Goal: Information Seeking & Learning: Learn about a topic

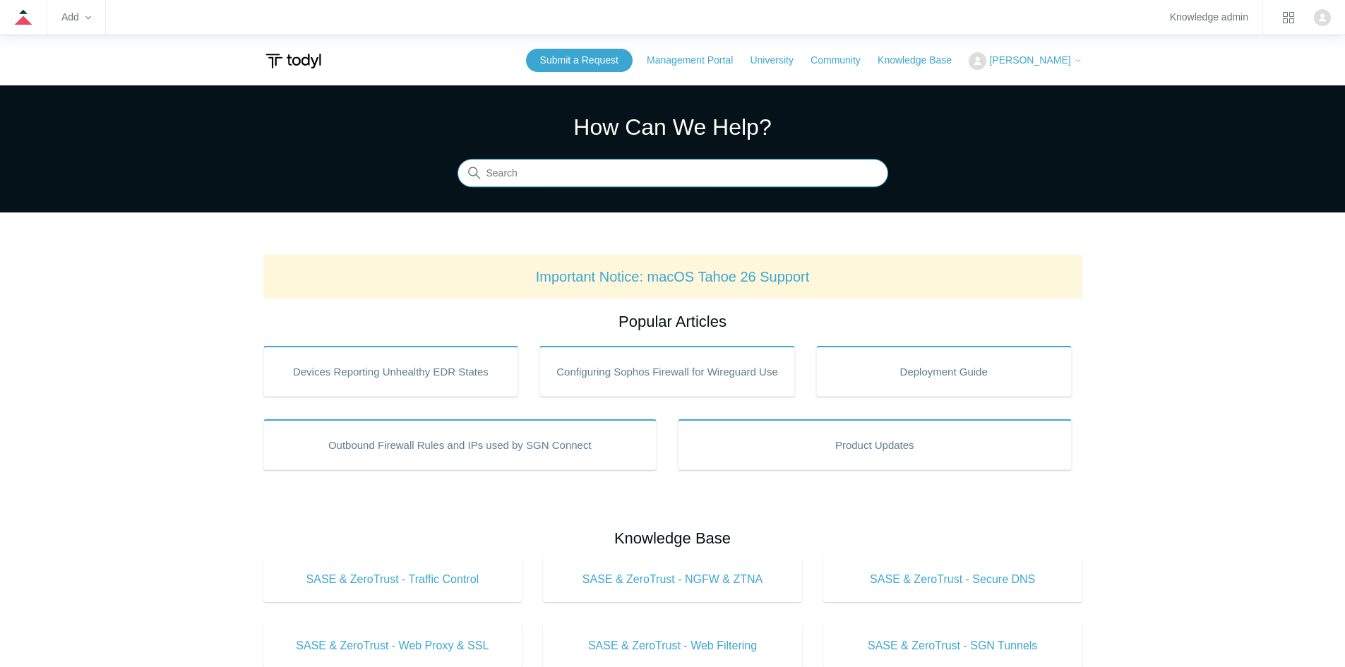
click at [756, 173] on input "Search" at bounding box center [673, 174] width 431 height 28
type input "Firewall"
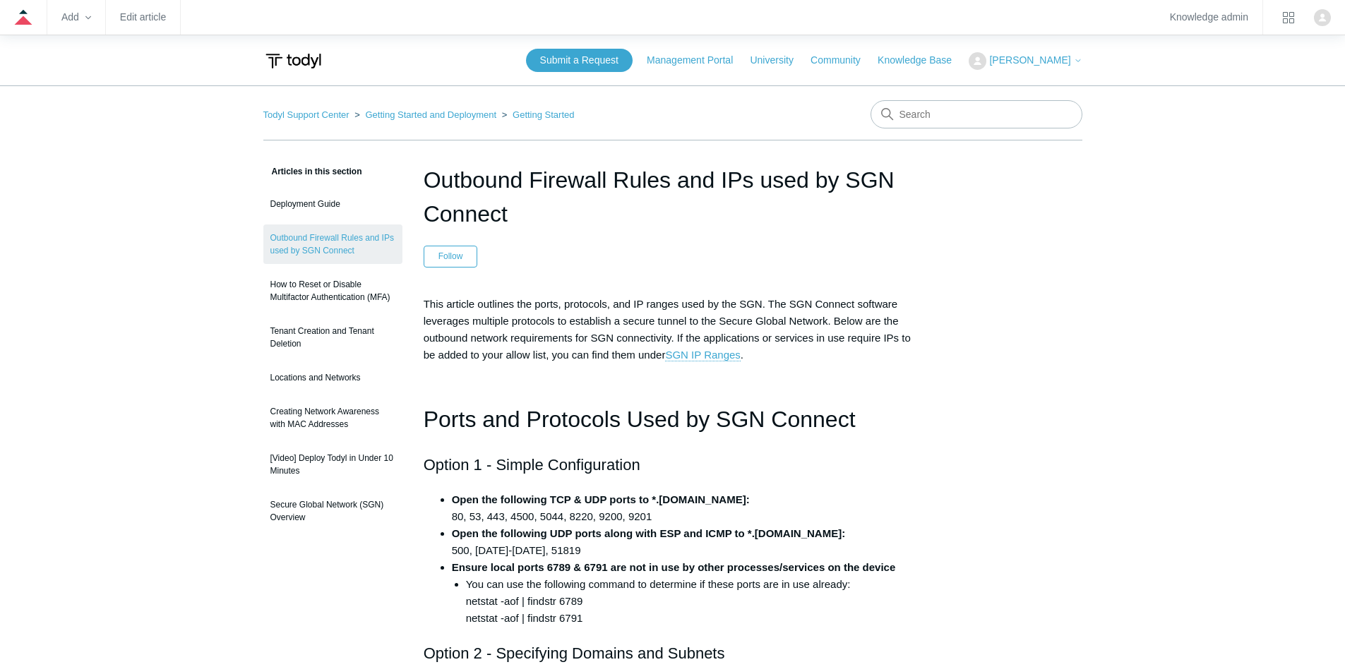
click at [938, 112] on input "Search" at bounding box center [977, 114] width 212 height 28
type input "residential ISP"
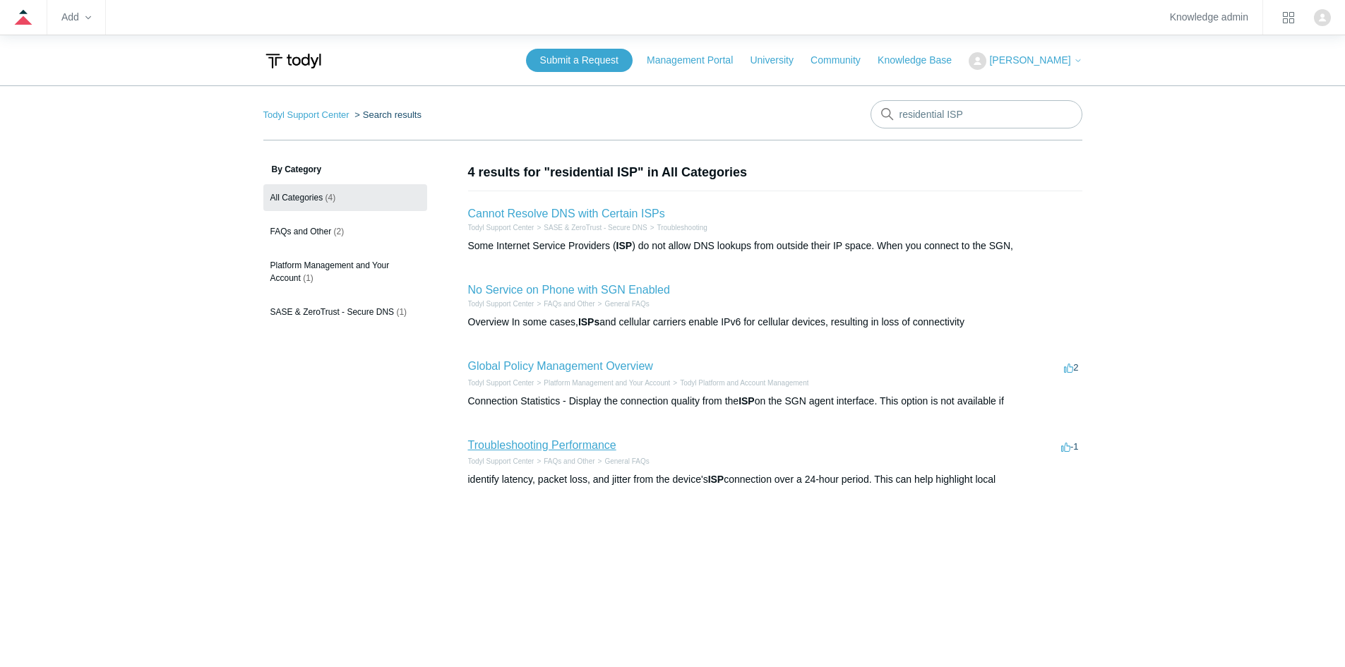
click at [510, 450] on link "Troubleshooting Performance" at bounding box center [542, 445] width 148 height 12
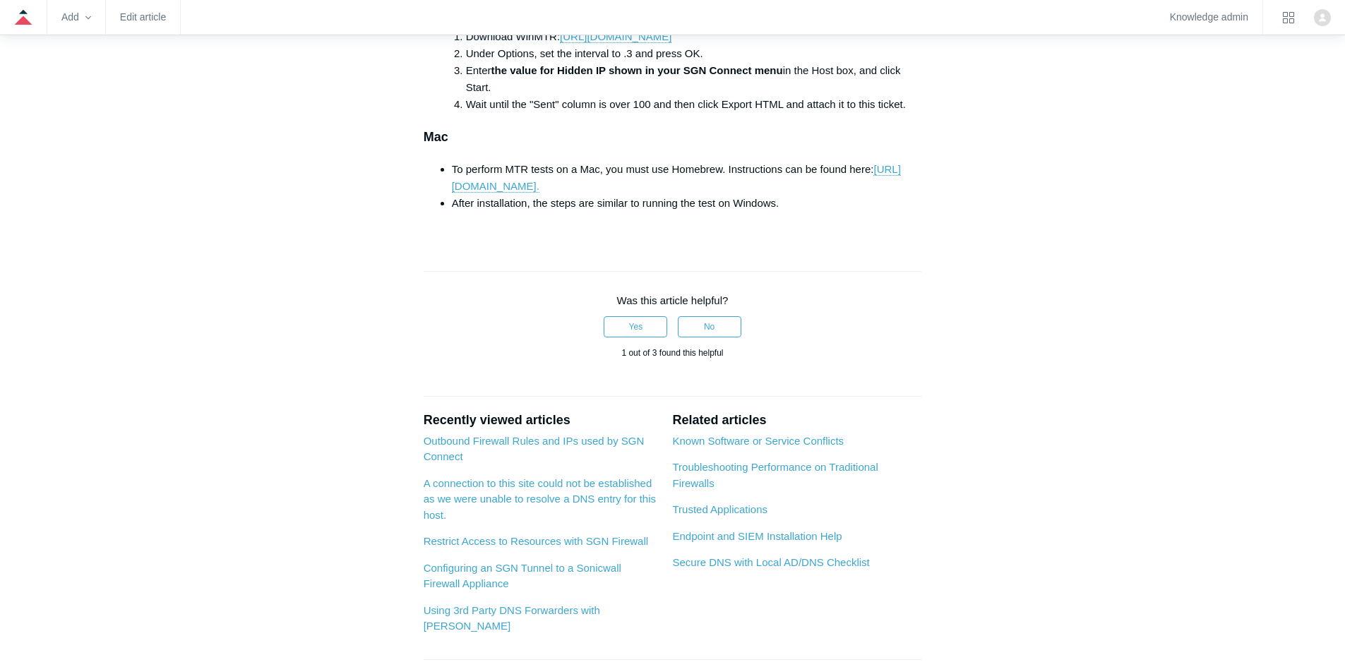
scroll to position [918, 0]
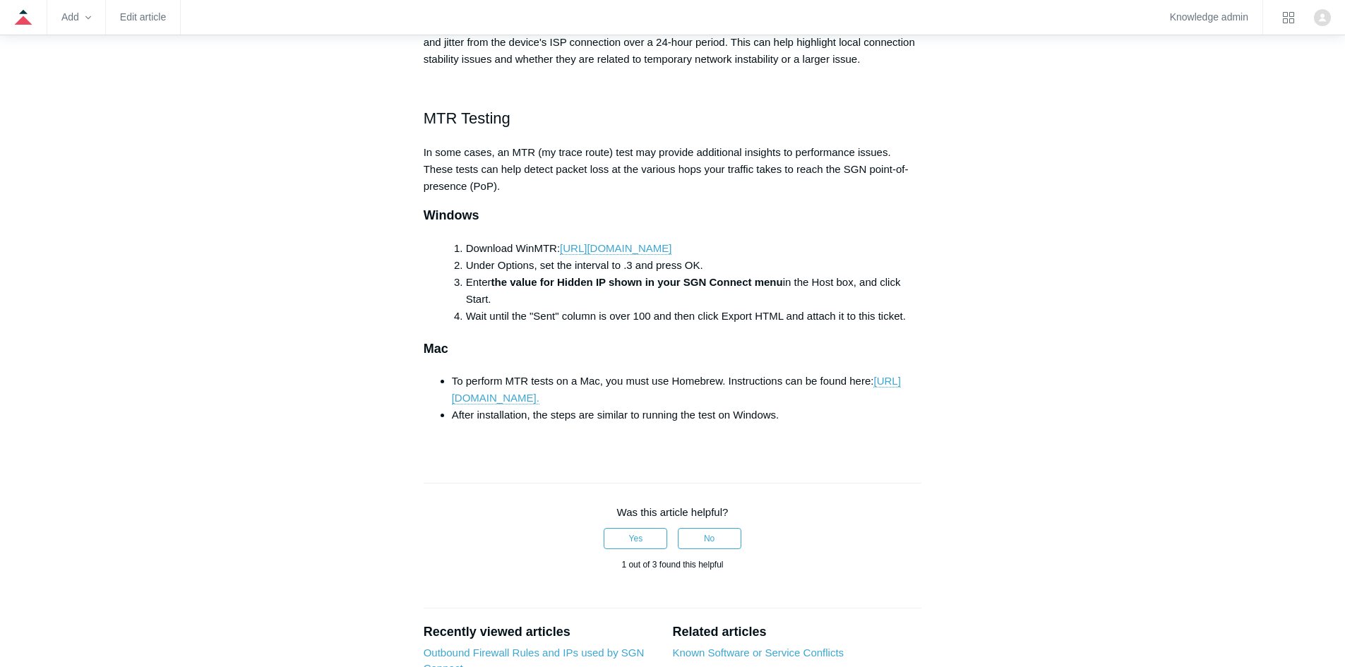
drag, startPoint x: 50, startPoint y: 189, endPoint x: 93, endPoint y: 37, distance: 157.1
click at [50, 189] on main "Todyl Support Center FAQs and Other General FAQs Articles in this section Produ…" at bounding box center [672, 65] width 1345 height 1796
